Goal: Transaction & Acquisition: Register for event/course

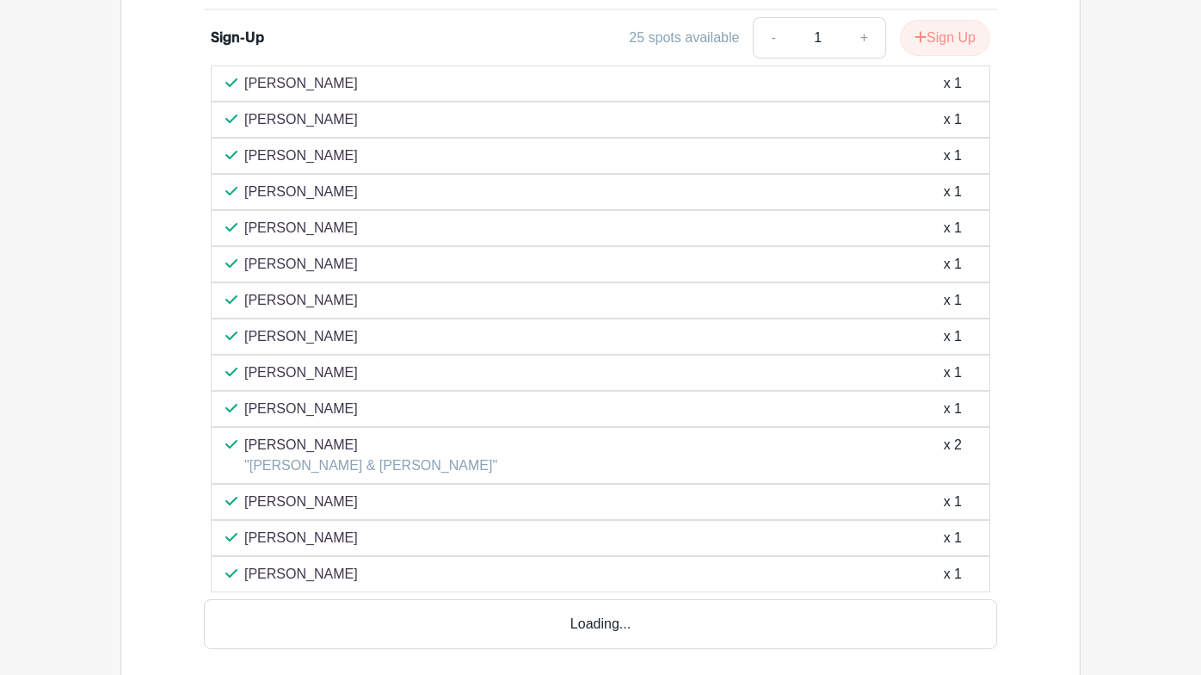
scroll to position [946, 0]
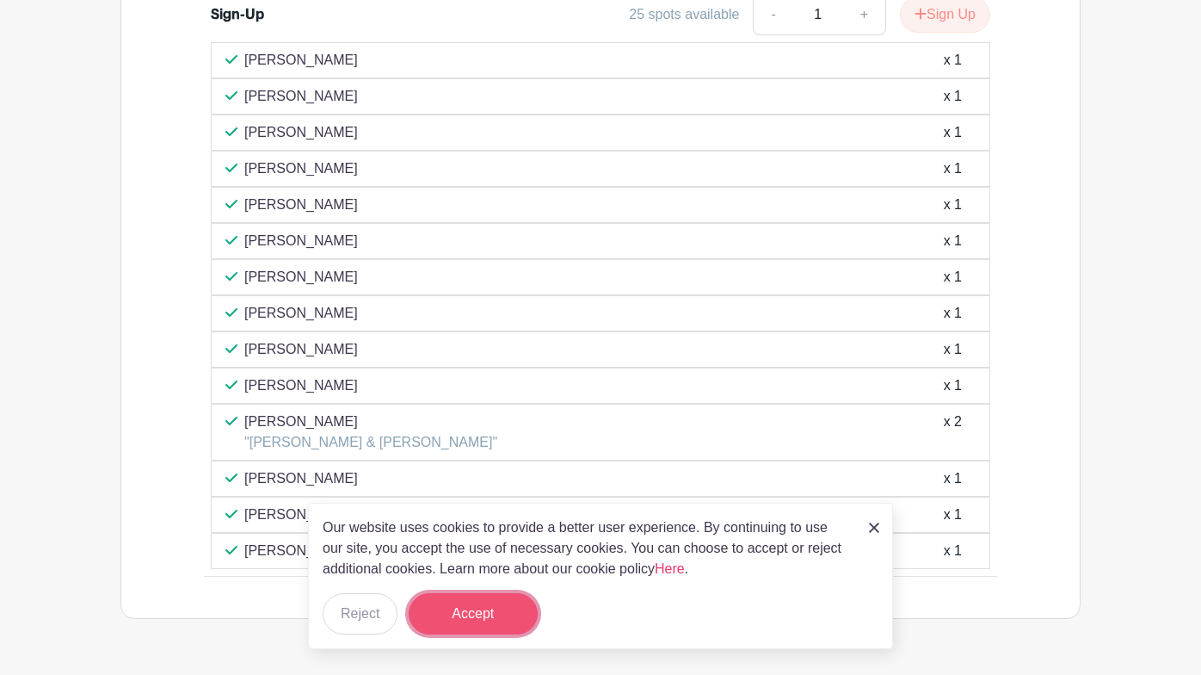
click at [487, 619] on button "Accept" at bounding box center [473, 613] width 129 height 41
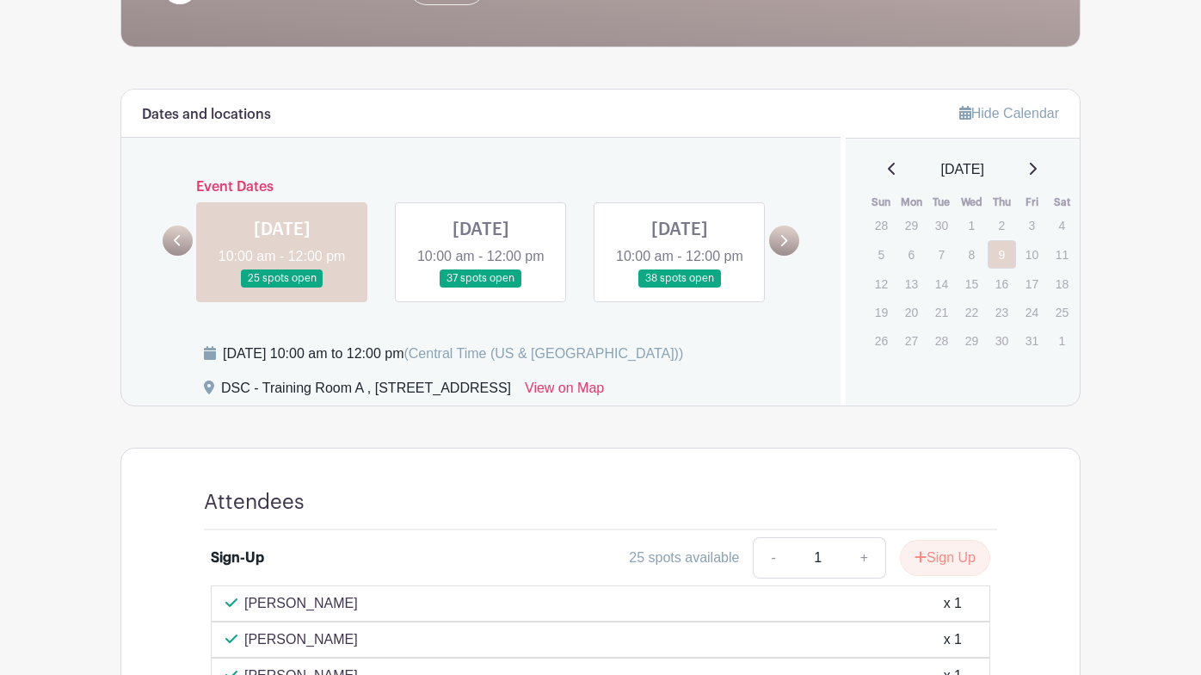
scroll to position [430, 0]
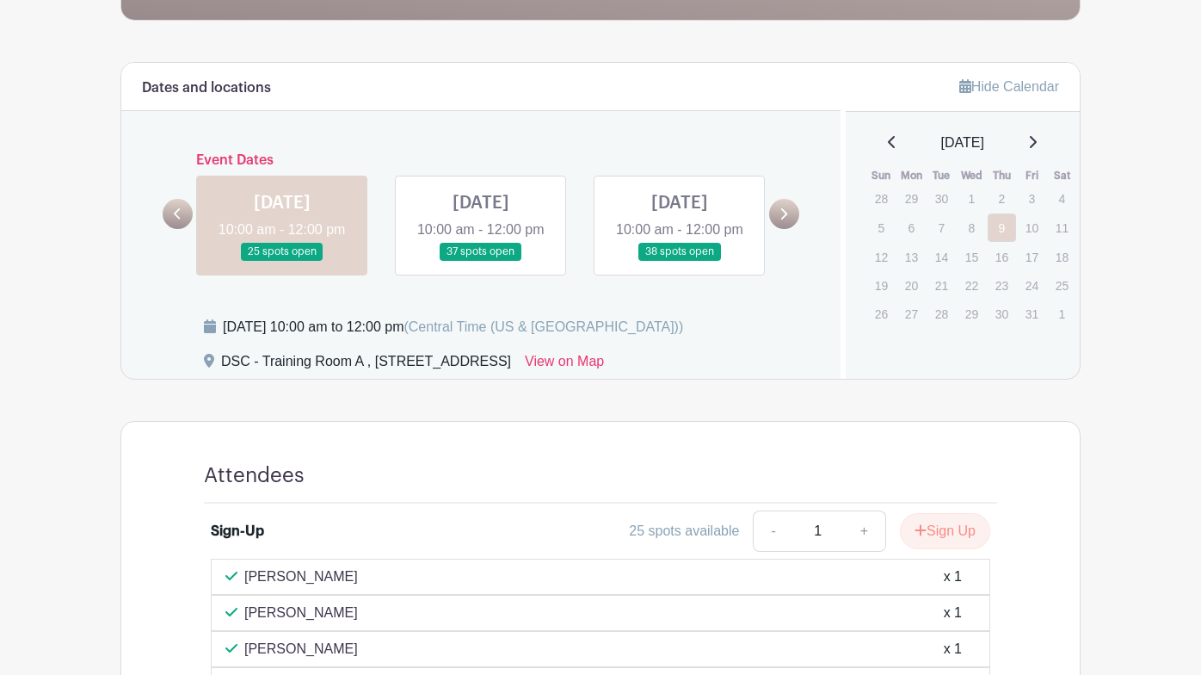
click at [481, 261] on link at bounding box center [481, 261] width 0 height 0
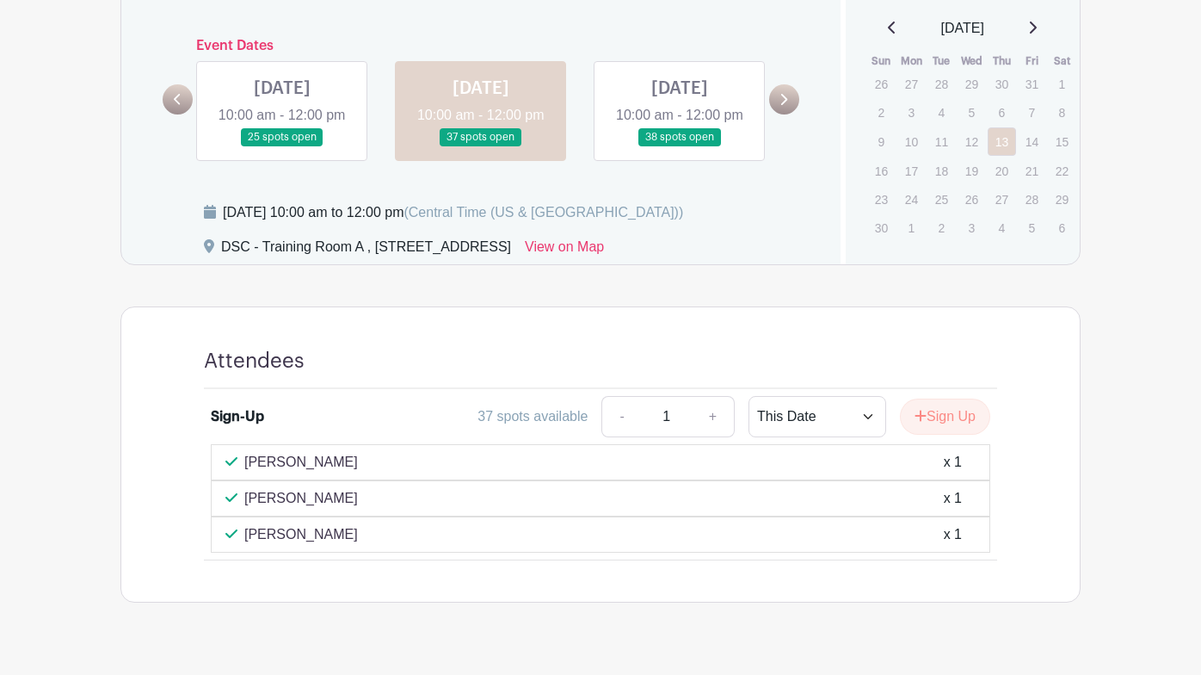
scroll to position [580, 0]
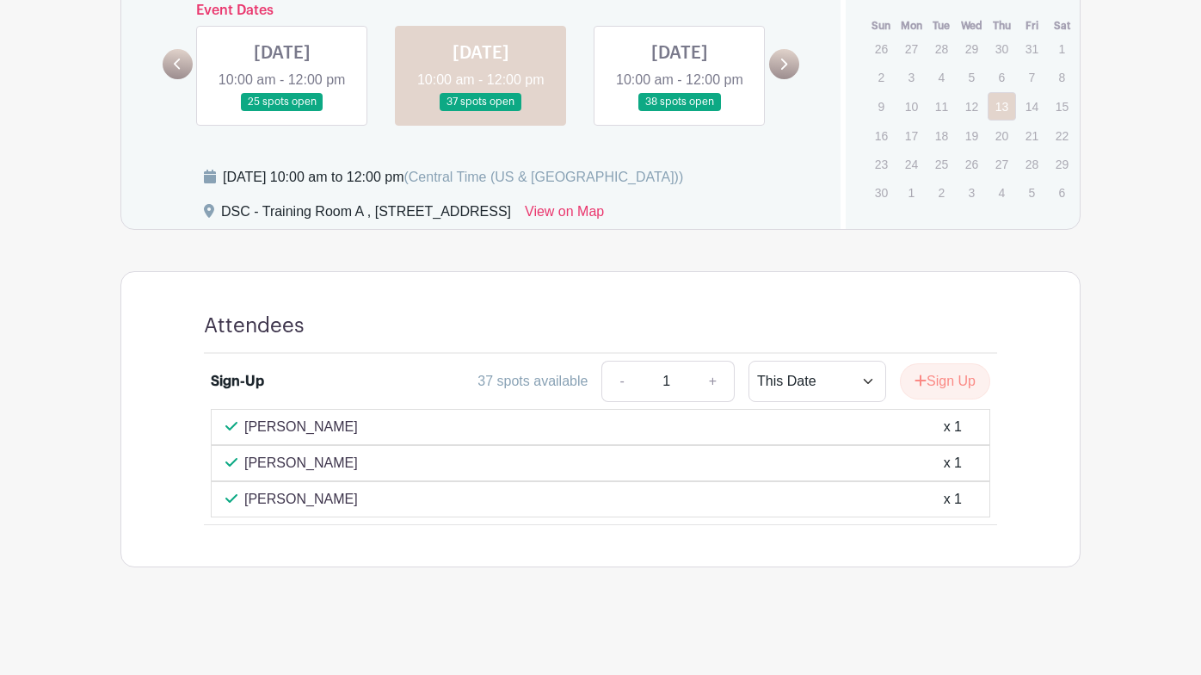
click at [680, 111] on link at bounding box center [680, 111] width 0 height 0
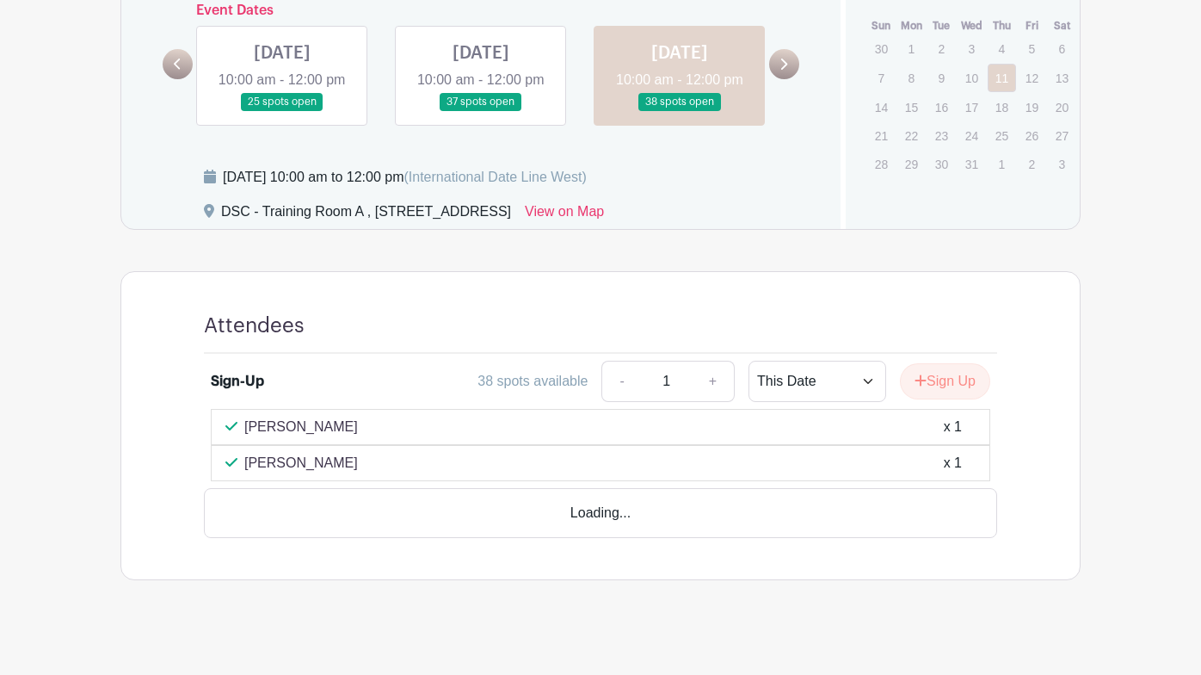
scroll to position [544, 0]
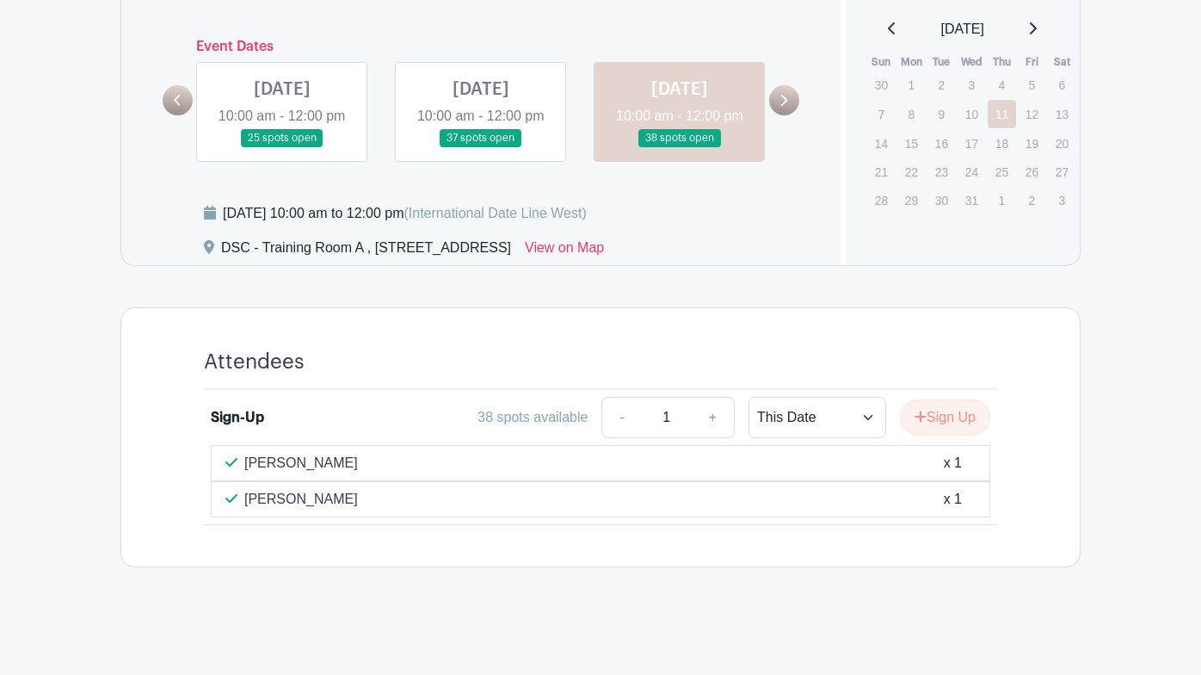
click at [282, 147] on link at bounding box center [282, 147] width 0 height 0
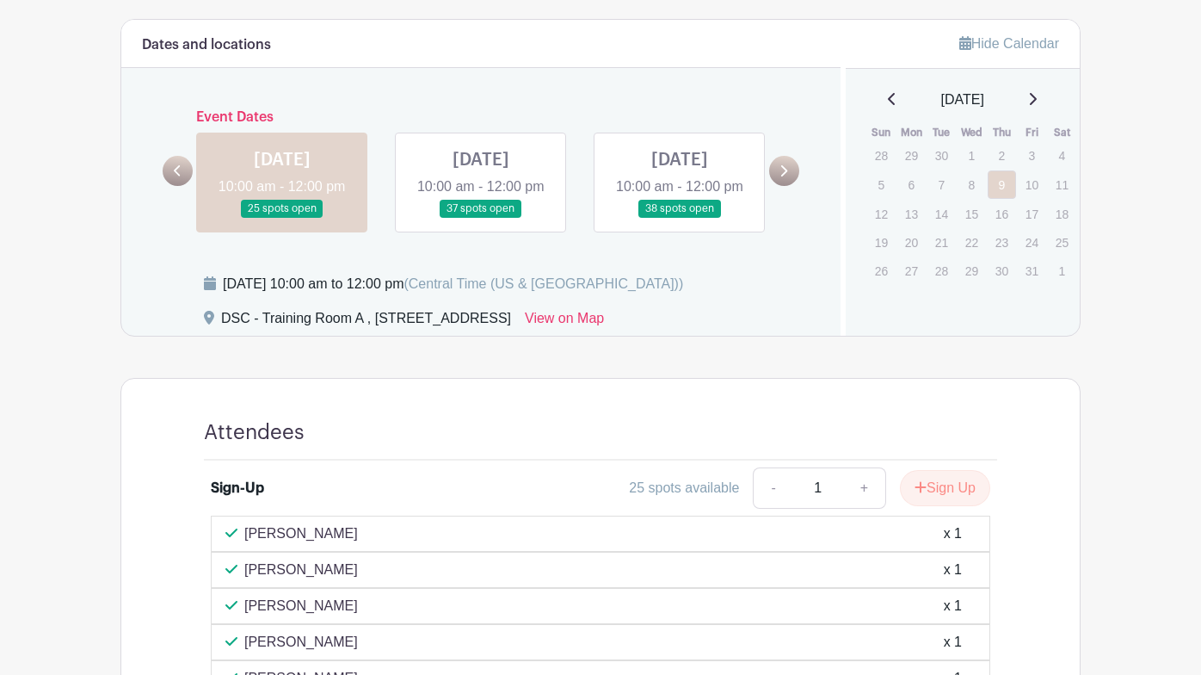
scroll to position [310, 0]
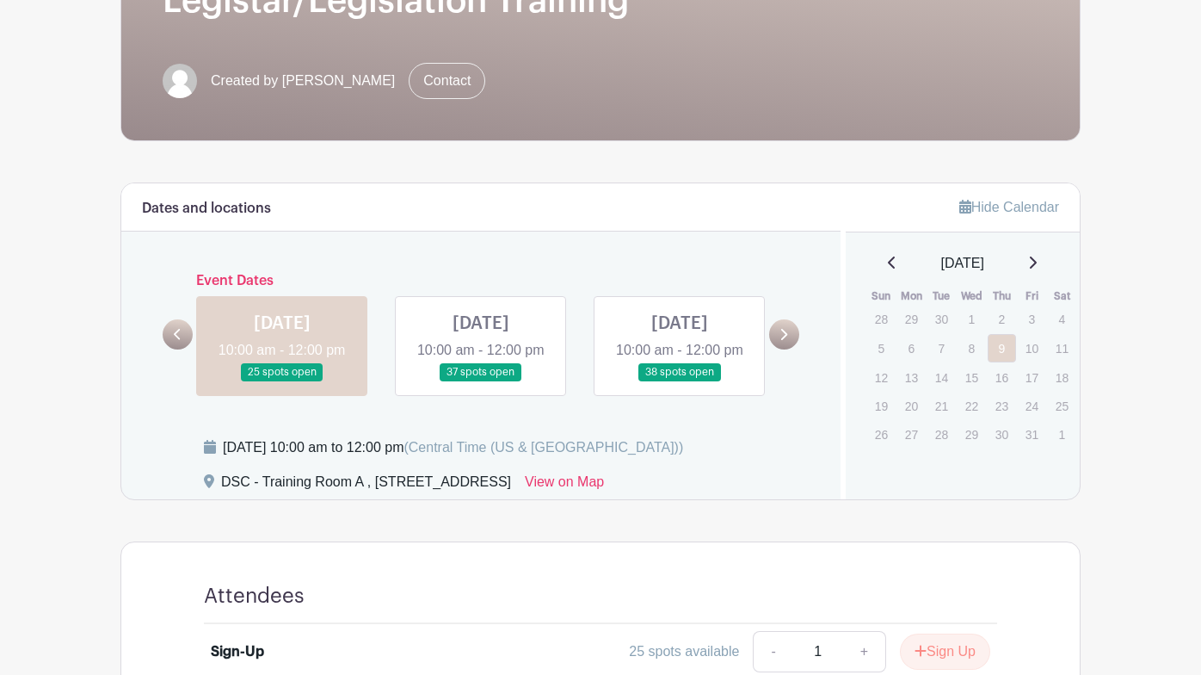
click at [481, 381] on link at bounding box center [481, 381] width 0 height 0
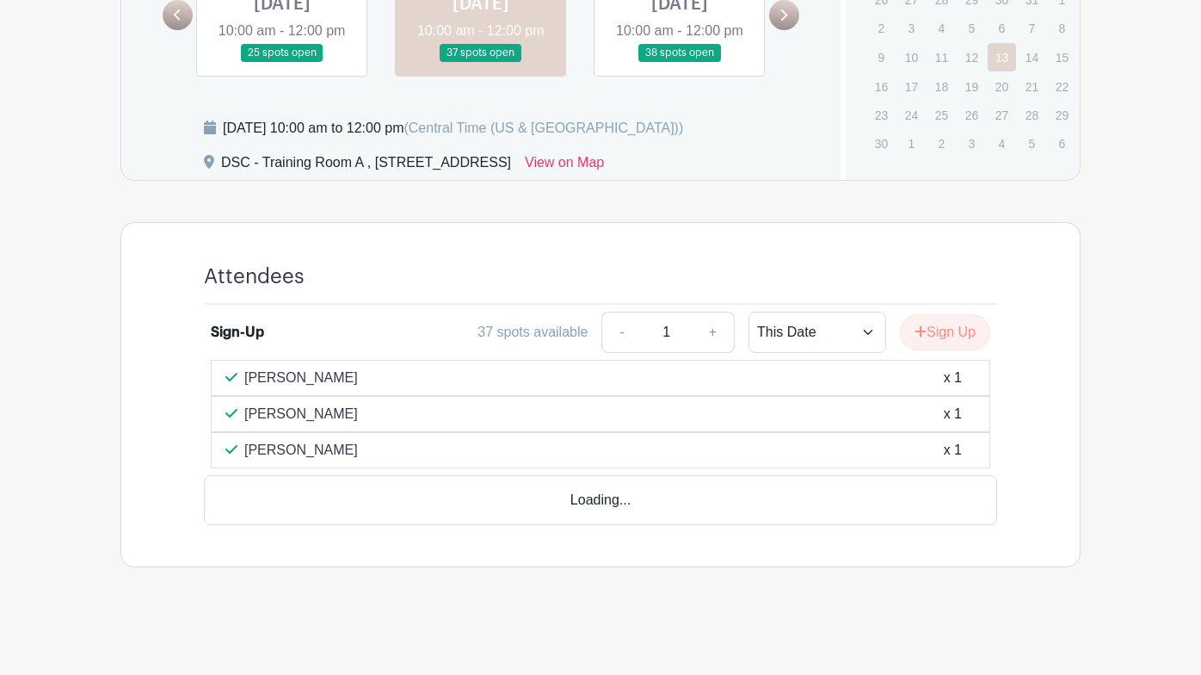
scroll to position [580, 0]
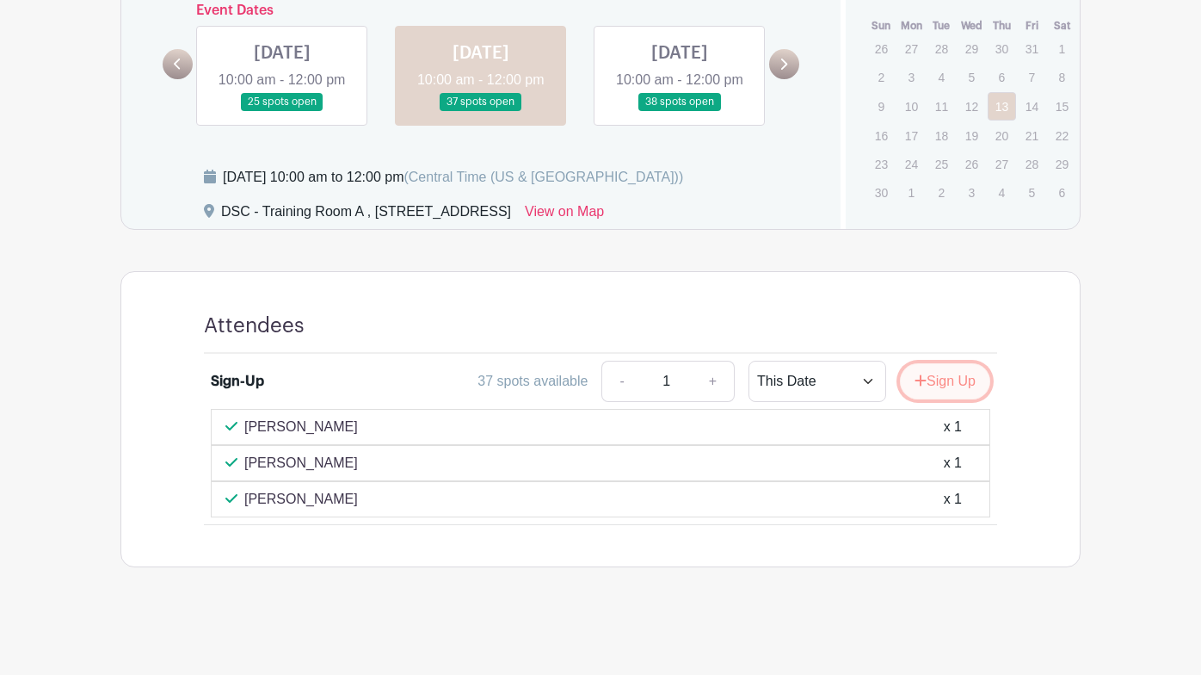
click at [927, 384] on icon "submit" at bounding box center [921, 380] width 12 height 14
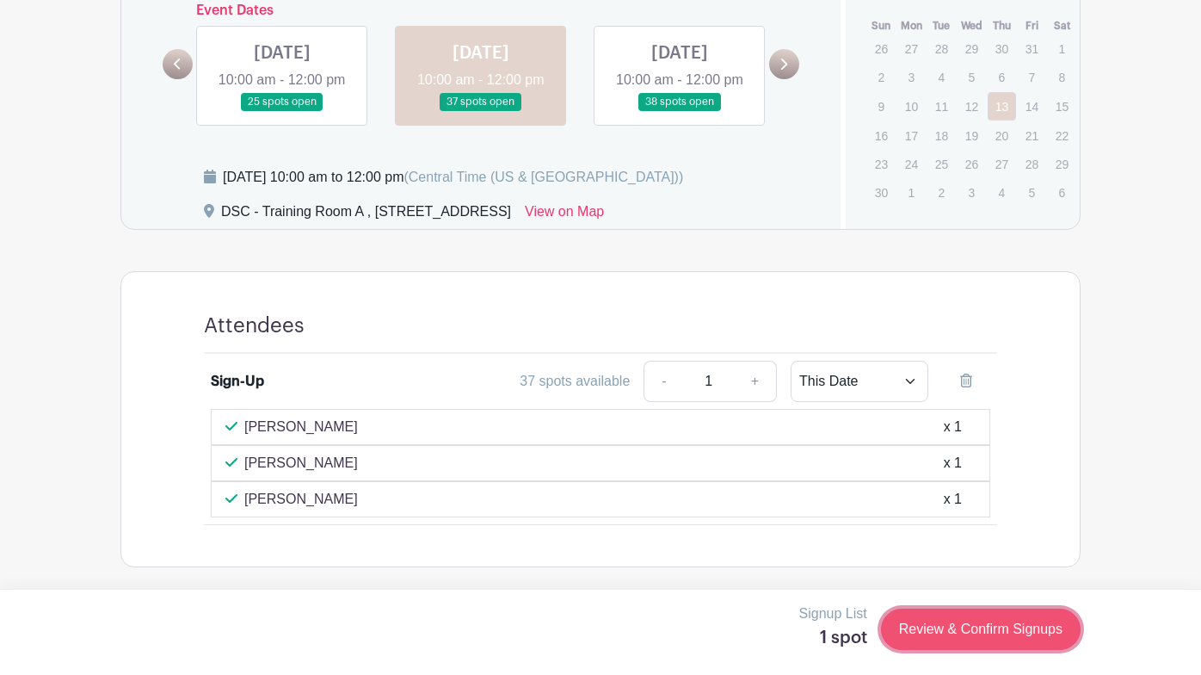
click at [1068, 626] on link "Review & Confirm Signups" at bounding box center [981, 628] width 200 height 41
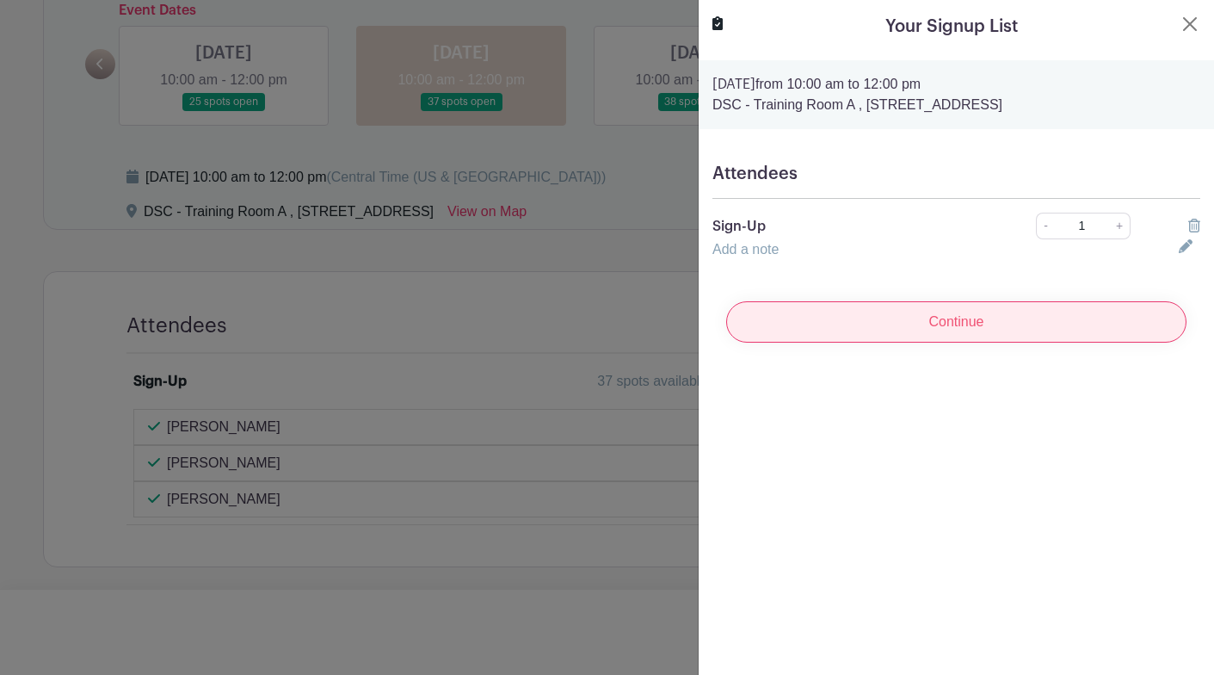
click at [970, 313] on input "Continue" at bounding box center [956, 321] width 460 height 41
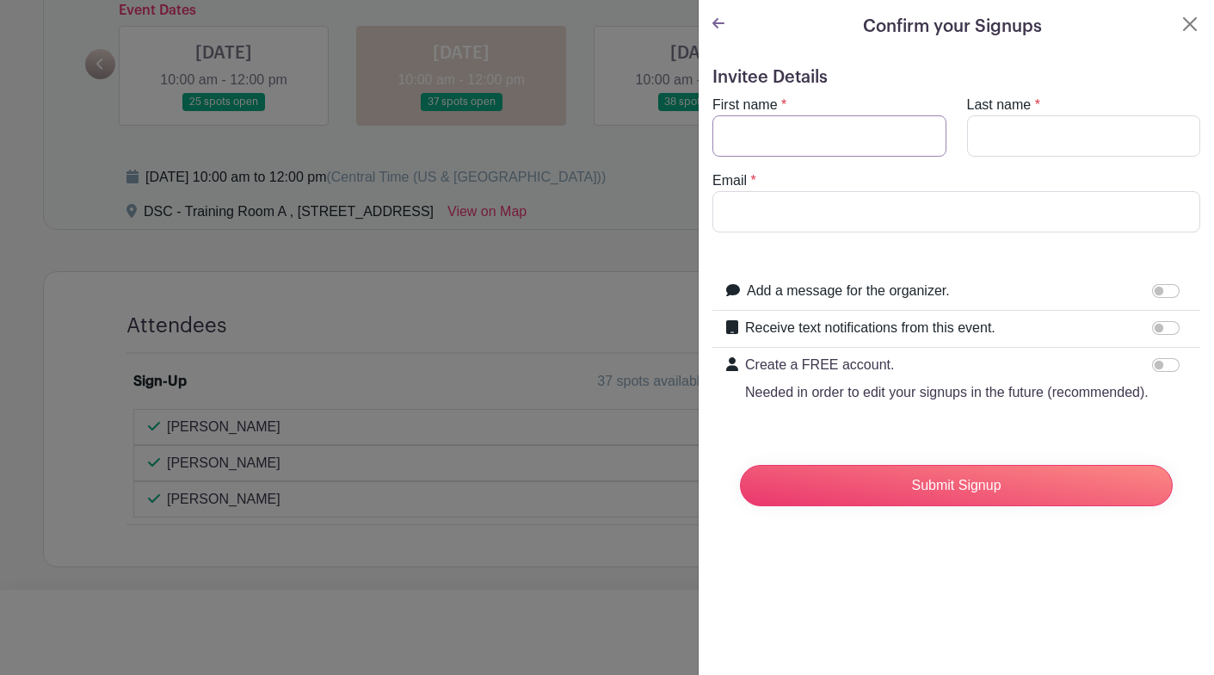
click at [822, 129] on input "First name" at bounding box center [829, 135] width 234 height 41
type input "[PERSON_NAME]"
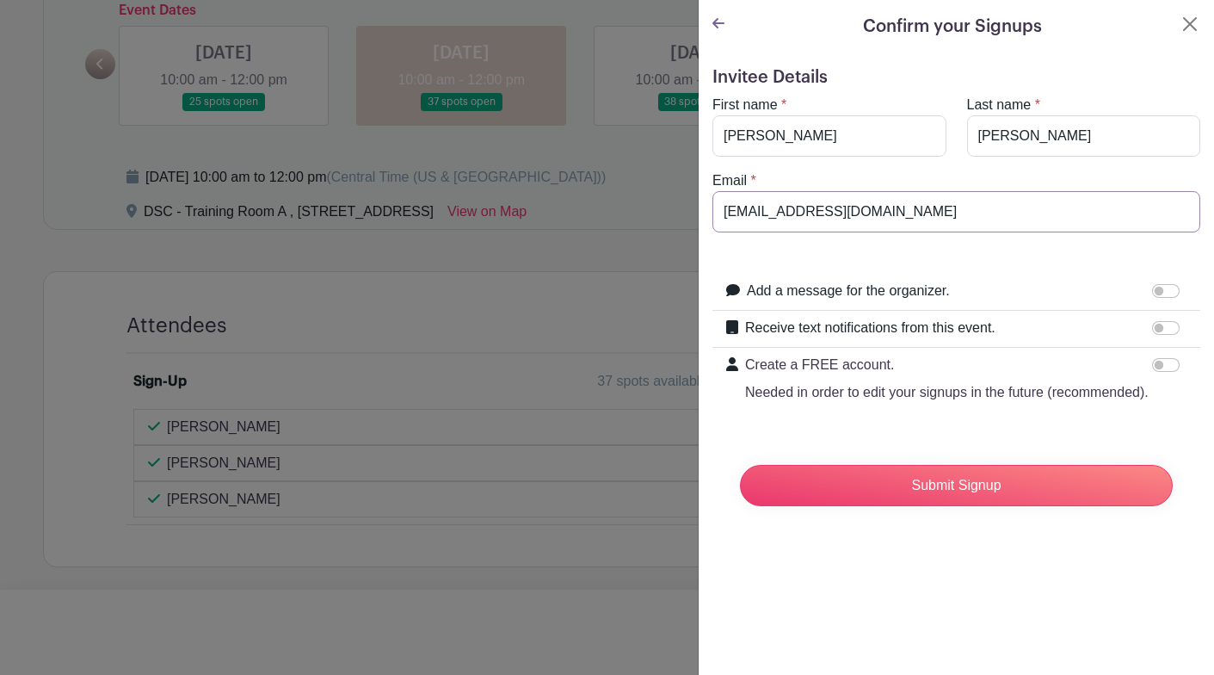
type input "[EMAIL_ADDRESS][DOMAIN_NAME]"
click at [1152, 324] on div at bounding box center [1169, 327] width 34 height 21
click at [1152, 325] on input "Receive text notifications from this event." at bounding box center [1166, 328] width 28 height 14
checkbox input "true"
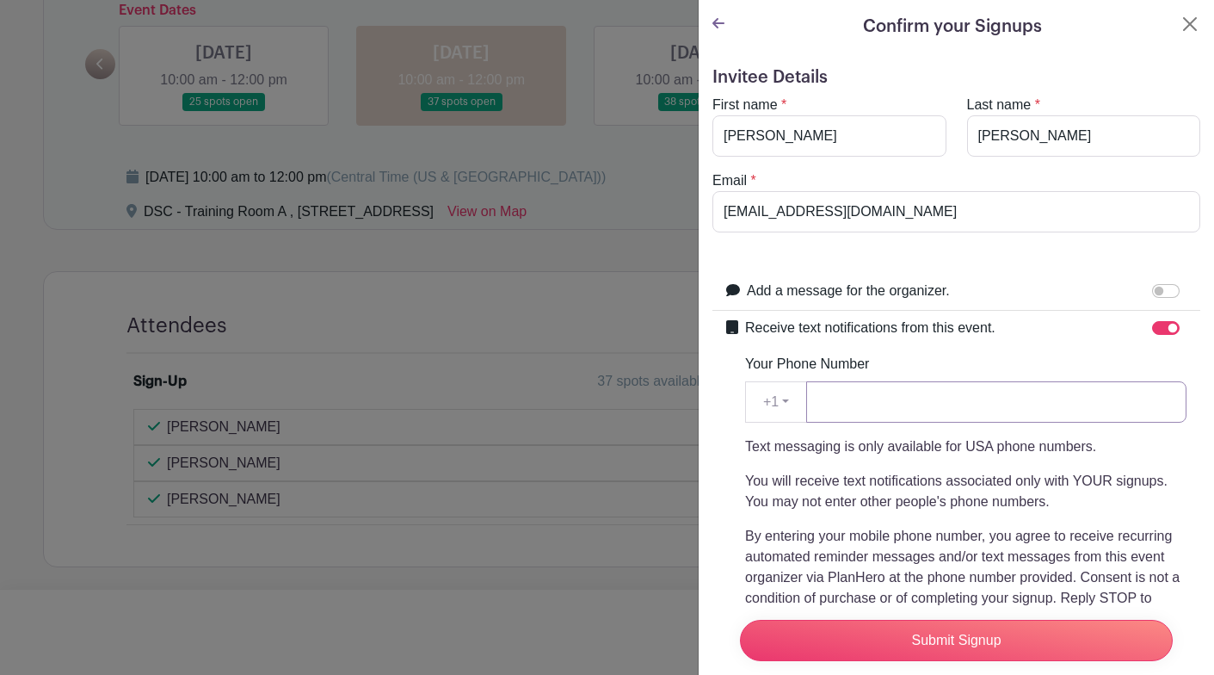
click at [866, 398] on input "Your Phone Number" at bounding box center [996, 401] width 380 height 41
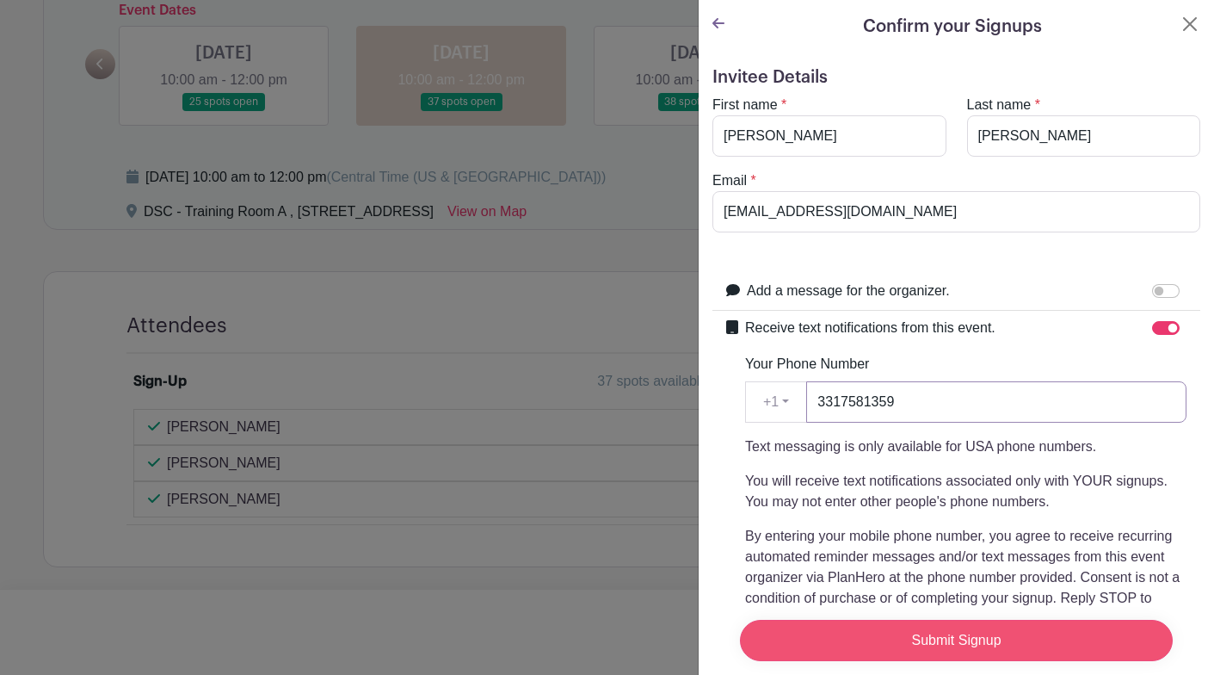
type input "3317581359"
click at [1002, 626] on input "Submit Signup" at bounding box center [956, 639] width 433 height 41
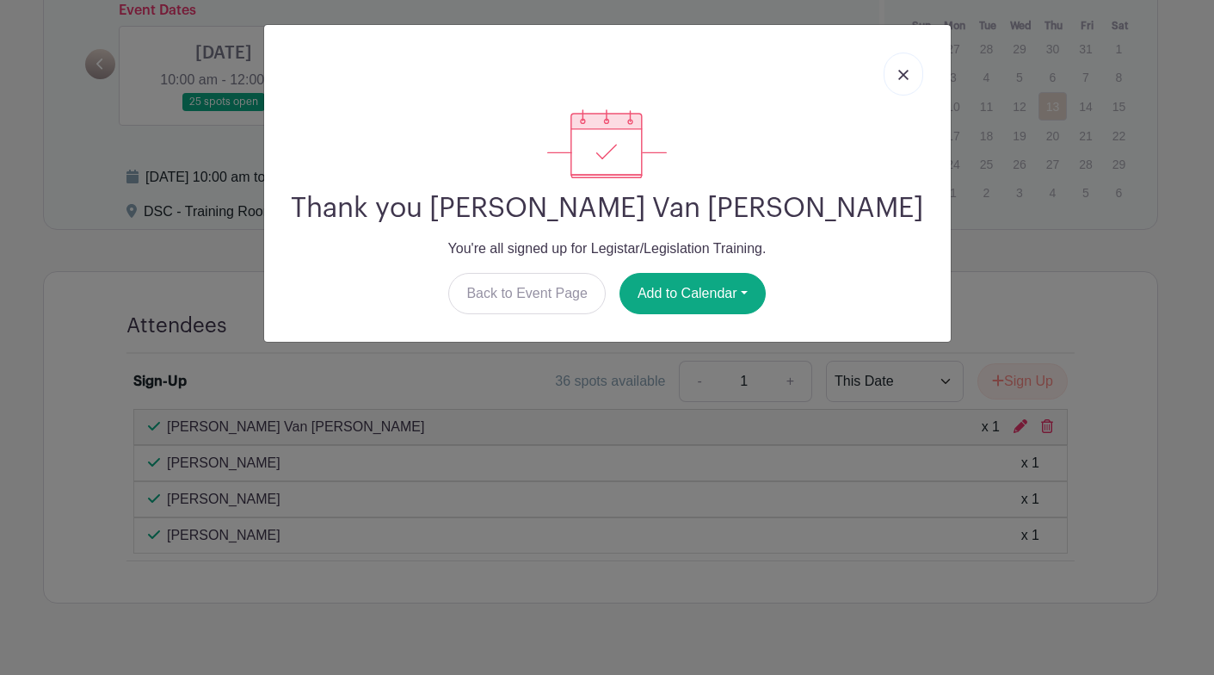
click at [903, 74] on img at bounding box center [903, 75] width 10 height 10
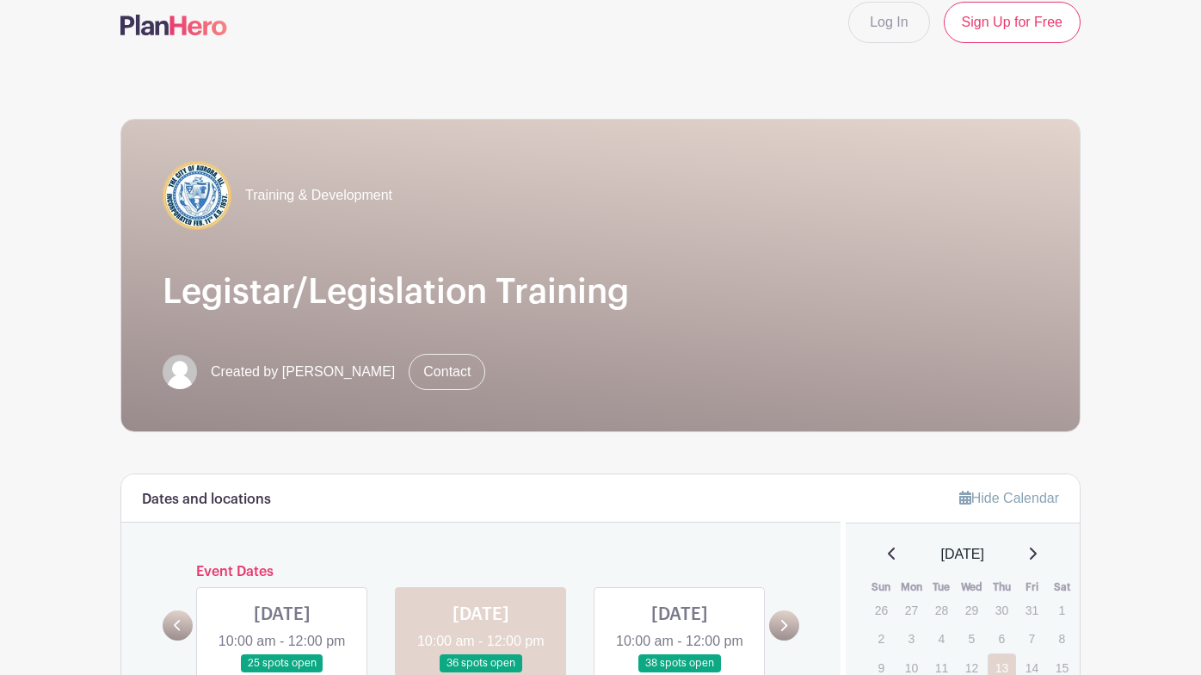
scroll to position [0, 0]
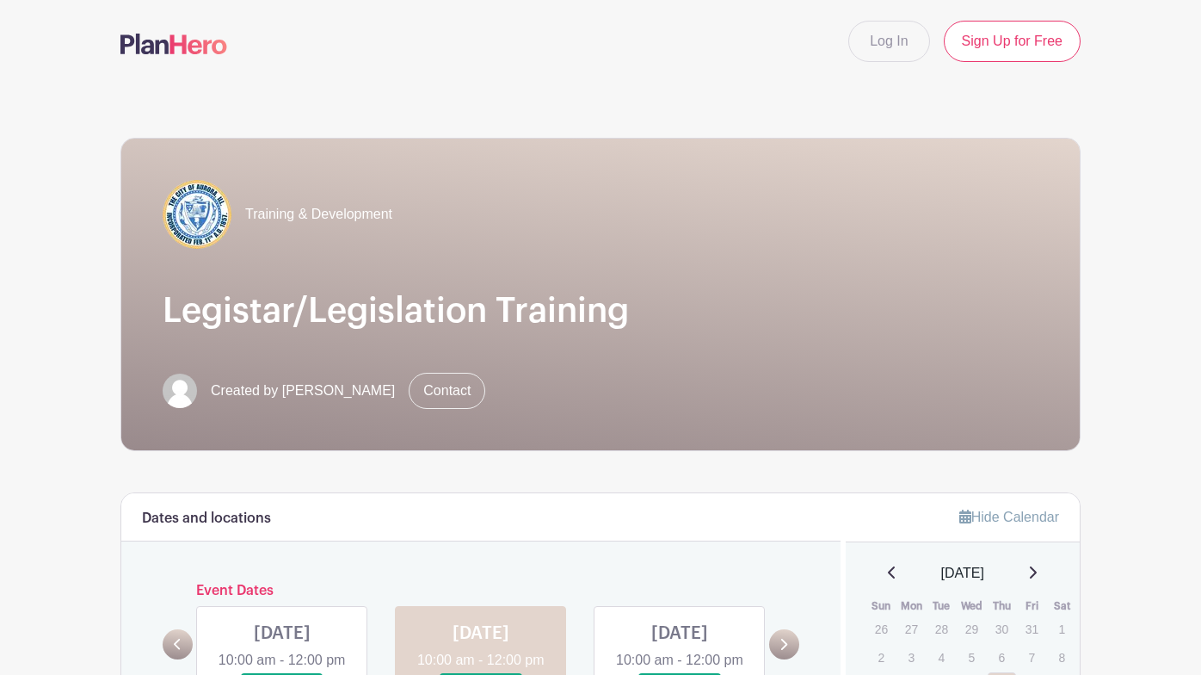
click at [1039, 209] on div "Training & Development" at bounding box center [601, 214] width 876 height 69
